Goal: Find specific page/section: Find specific page/section

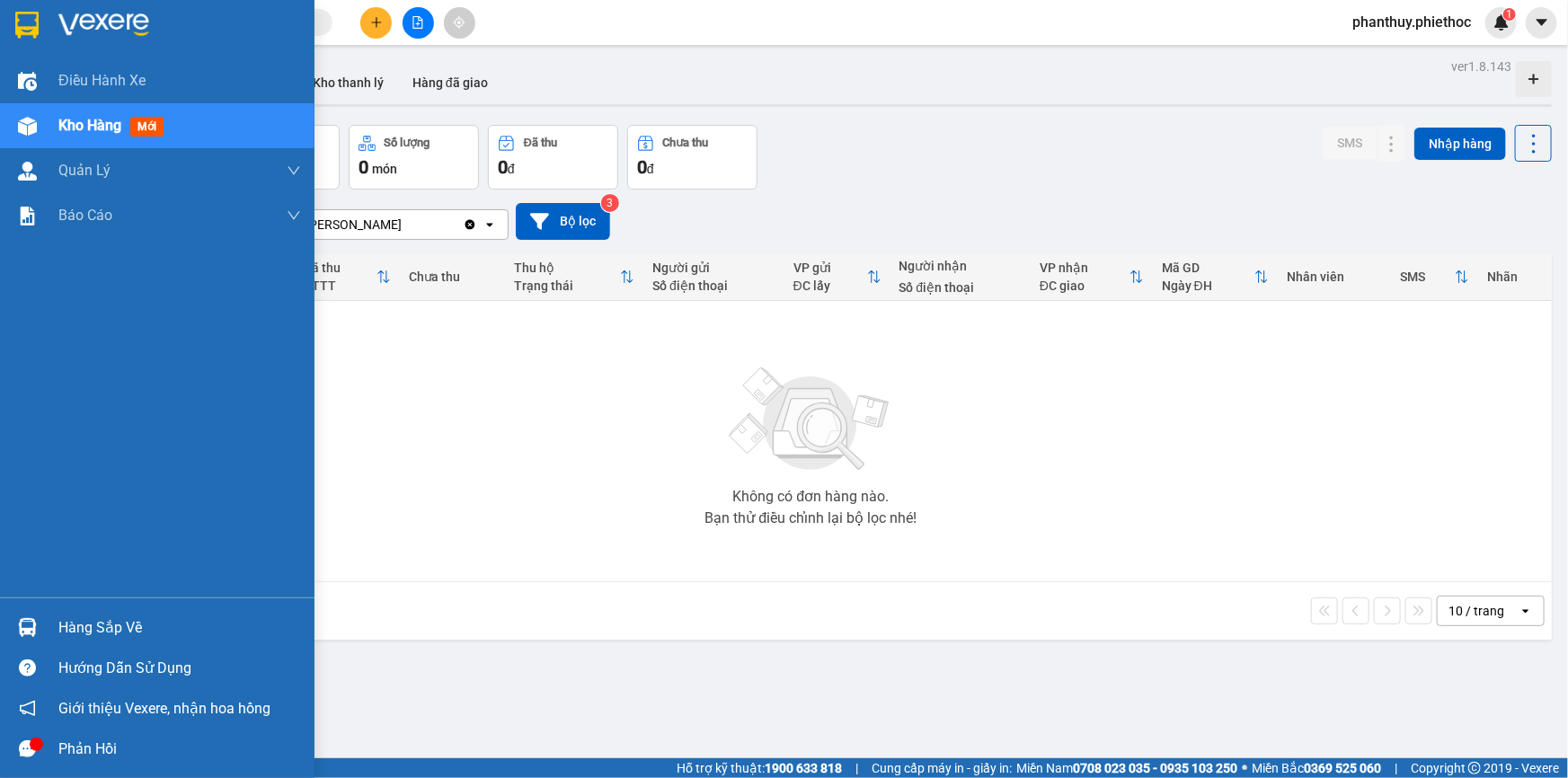
click at [92, 625] on div "Hàng sắp về" at bounding box center [179, 627] width 243 height 27
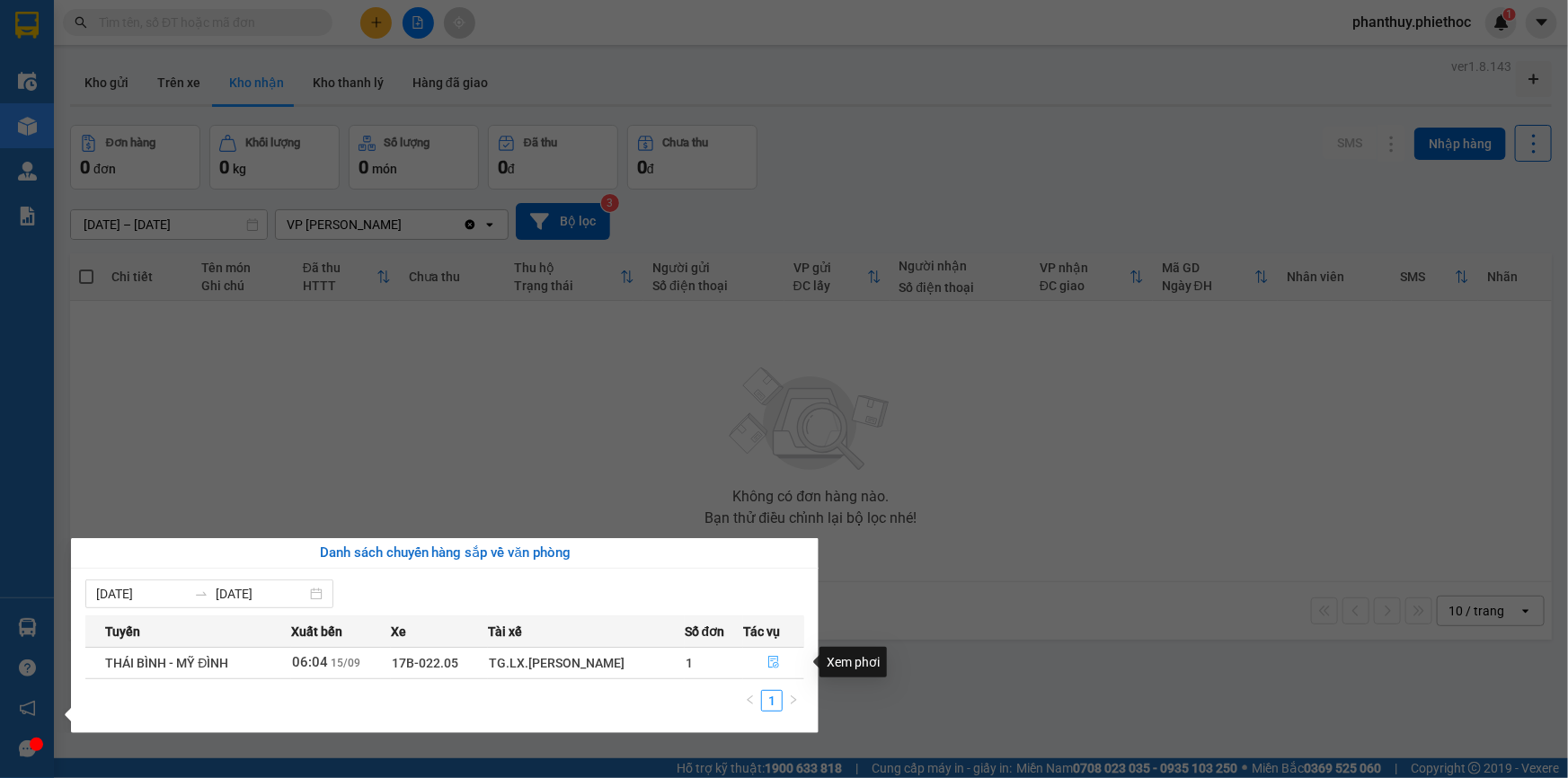
click at [774, 655] on icon "file-done" at bounding box center [772, 661] width 12 height 12
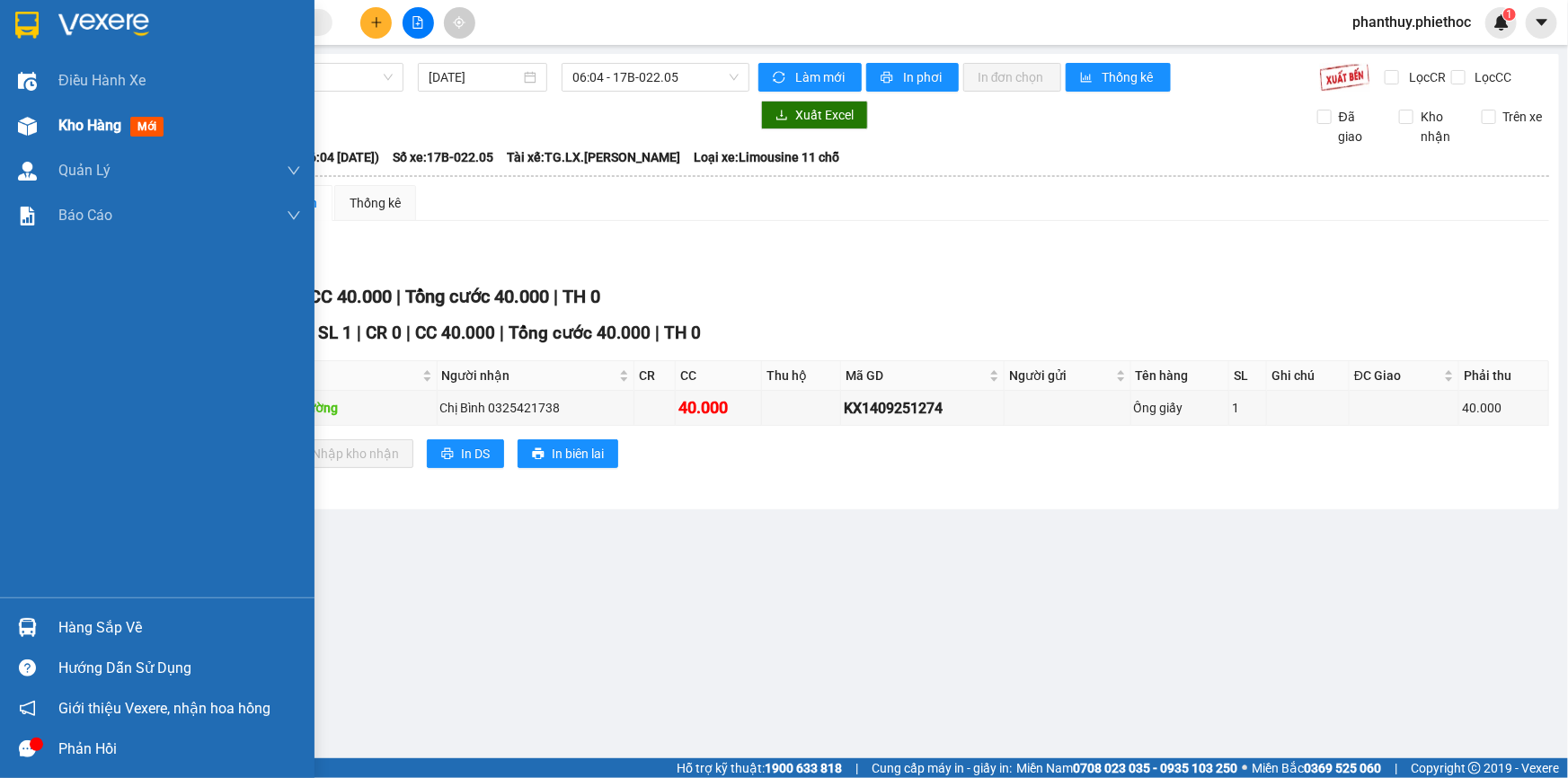
click at [110, 120] on span "Kho hàng" at bounding box center [90, 126] width 63 height 17
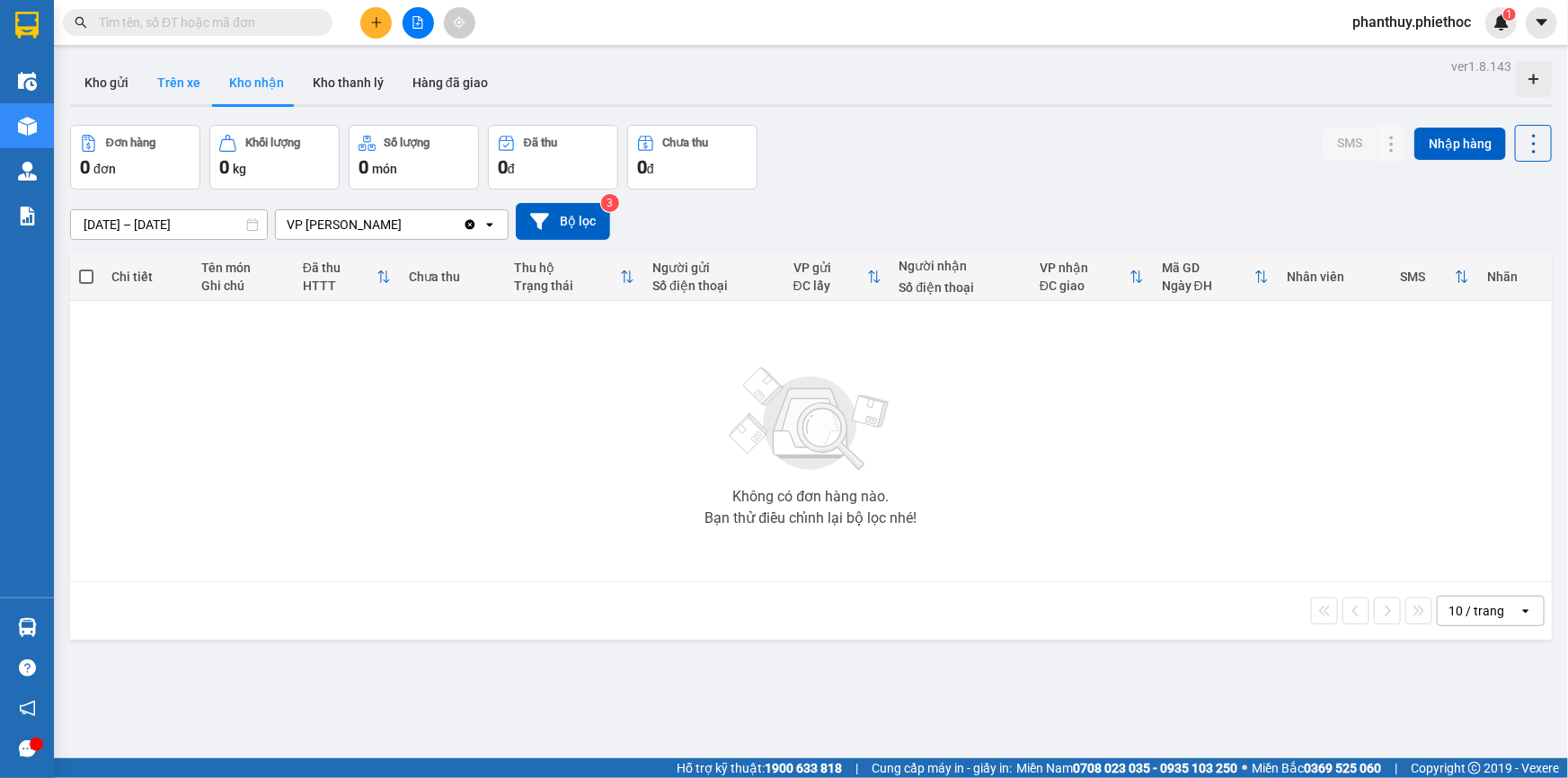
drag, startPoint x: 155, startPoint y: 78, endPoint x: 189, endPoint y: 87, distance: 35.2
click at [161, 78] on button "Trên xe" at bounding box center [178, 83] width 72 height 43
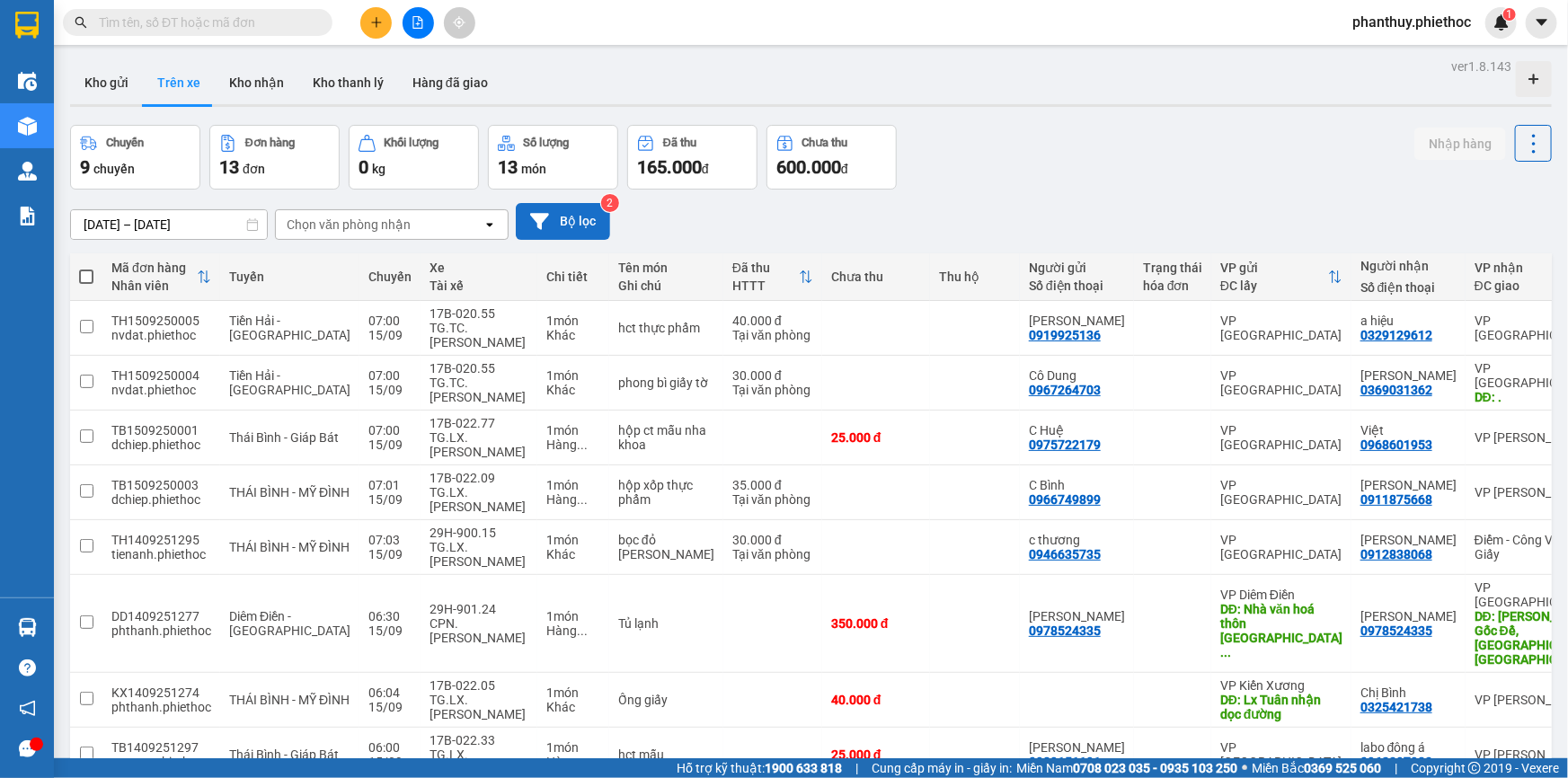
click at [574, 216] on button "Bộ lọc" at bounding box center [562, 222] width 94 height 36
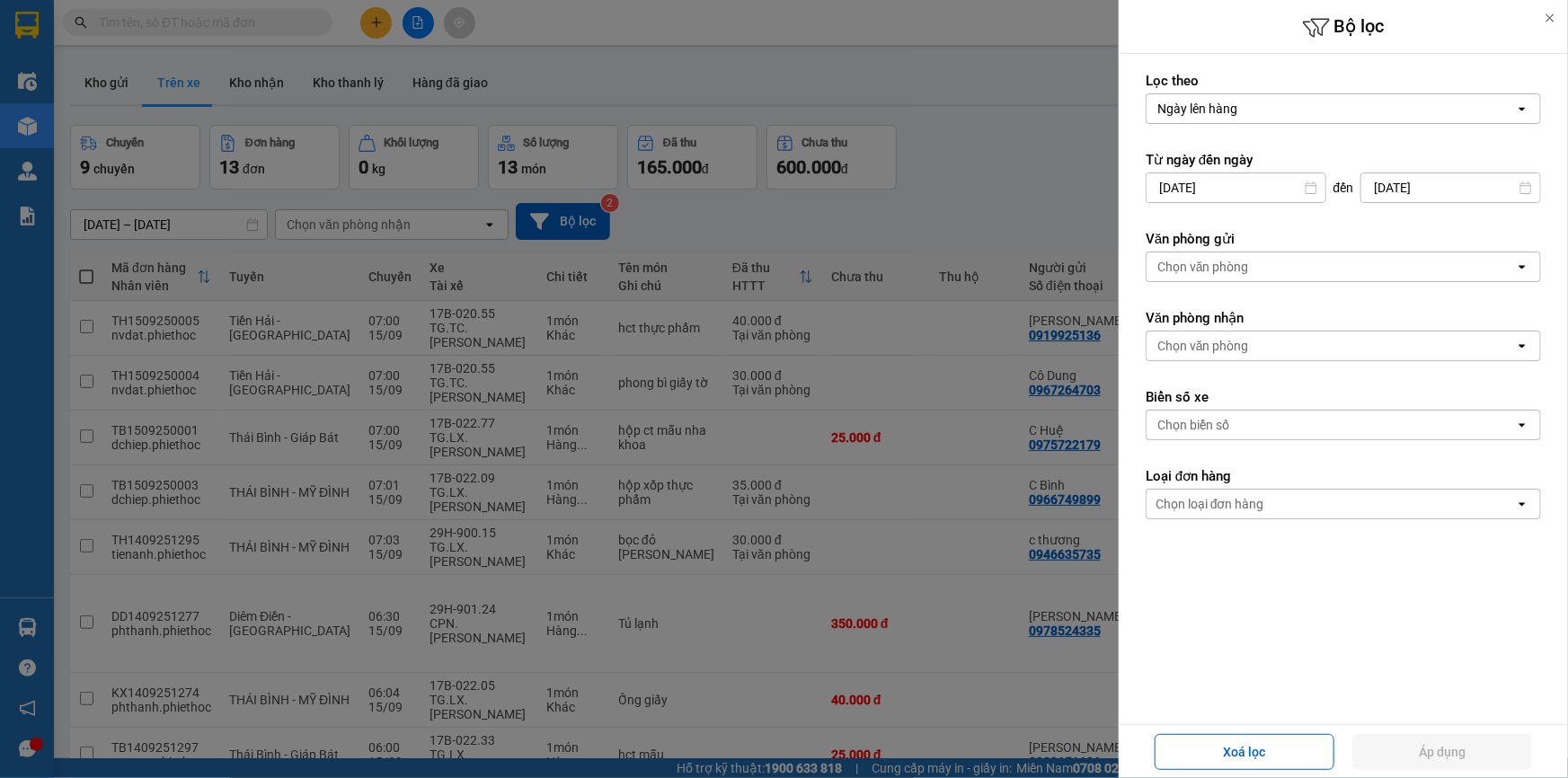
click at [1230, 338] on div "Chọn văn phòng" at bounding box center [1202, 345] width 91 height 18
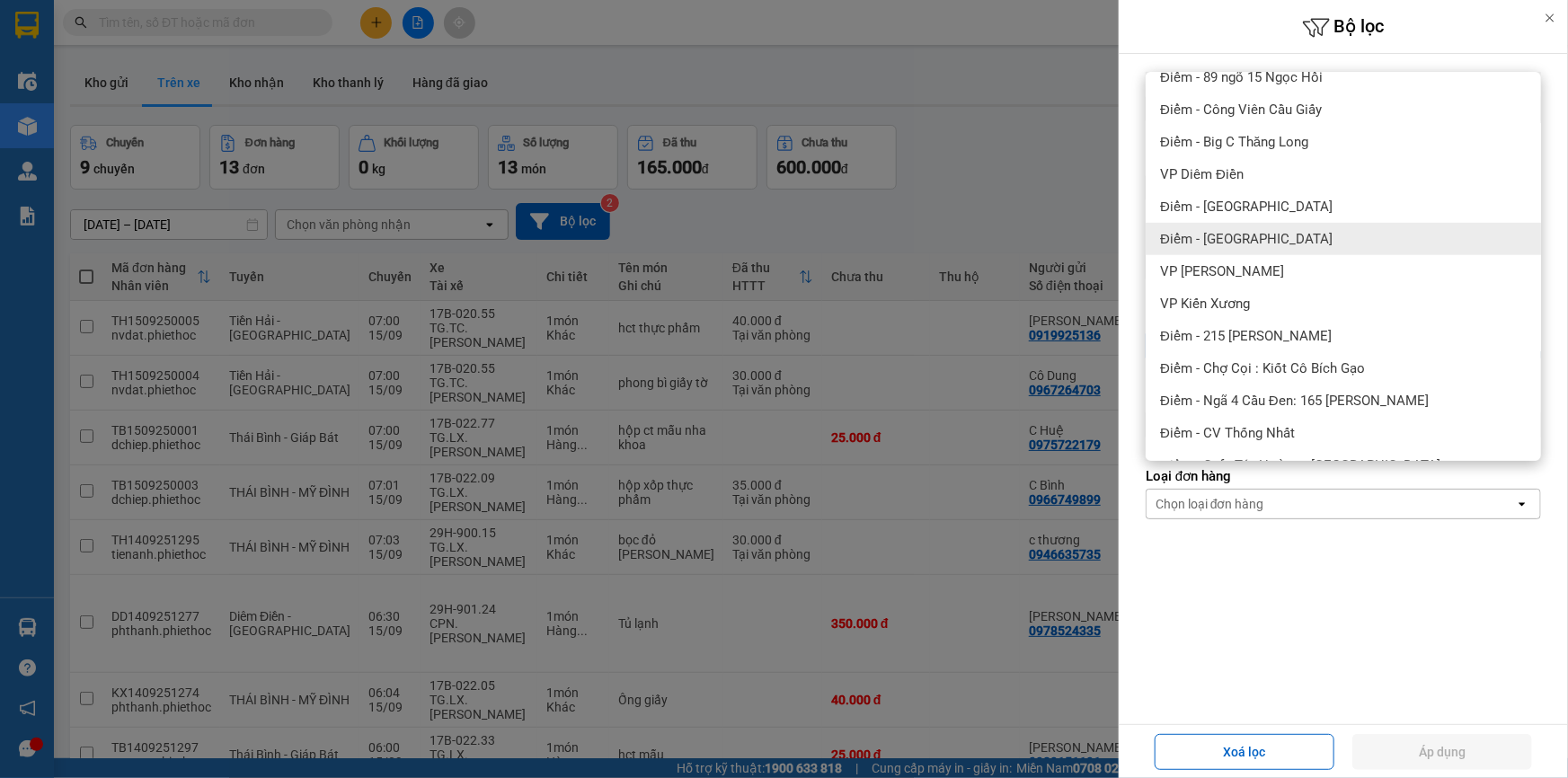
scroll to position [408, 0]
click at [1269, 270] on span "VP Phạm Văn Đồng" at bounding box center [1222, 269] width 124 height 18
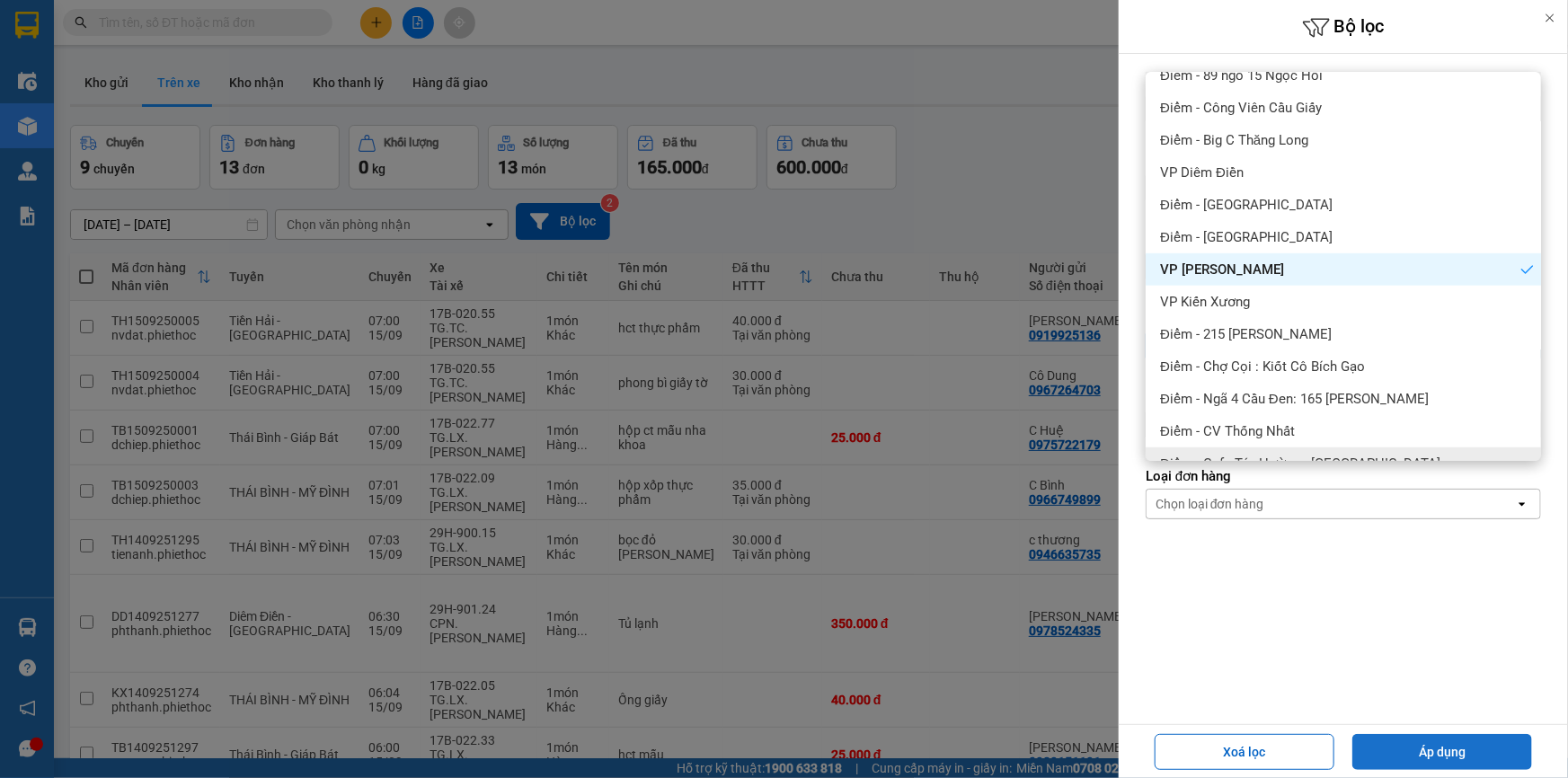
click at [1407, 751] on button "Áp dụng" at bounding box center [1441, 751] width 179 height 35
